Goal: Task Accomplishment & Management: Use online tool/utility

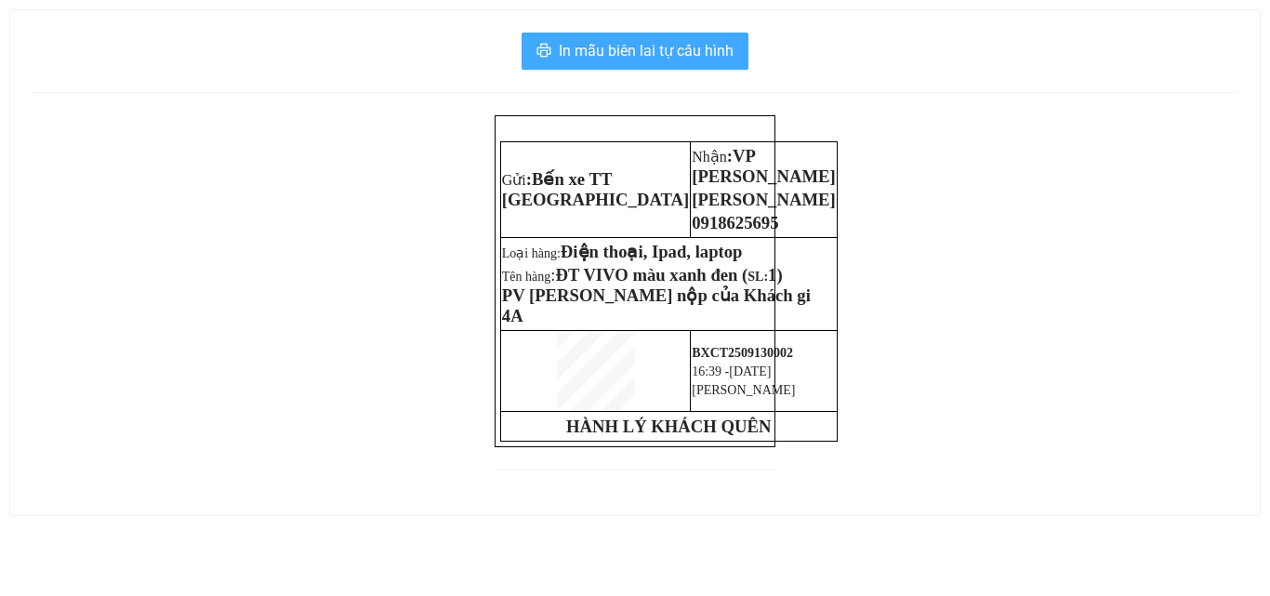
click at [628, 54] on span "In mẫu biên lai tự cấu hình" at bounding box center [646, 50] width 175 height 23
